Goal: Task Accomplishment & Management: Manage account settings

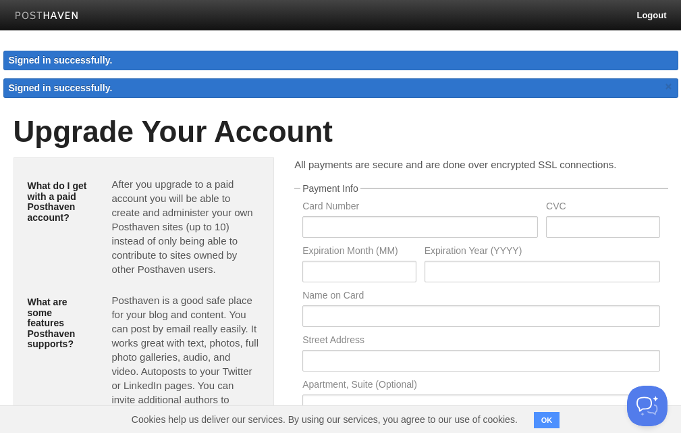
click at [38, 13] on img at bounding box center [47, 16] width 64 height 10
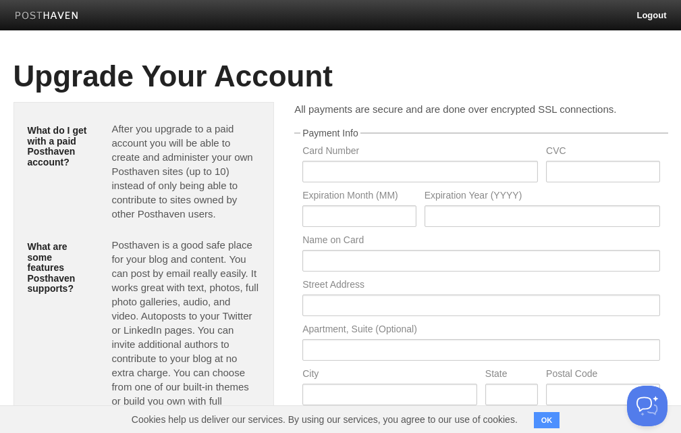
click at [51, 14] on img at bounding box center [47, 16] width 64 height 10
